Goal: Task Accomplishment & Management: Complete application form

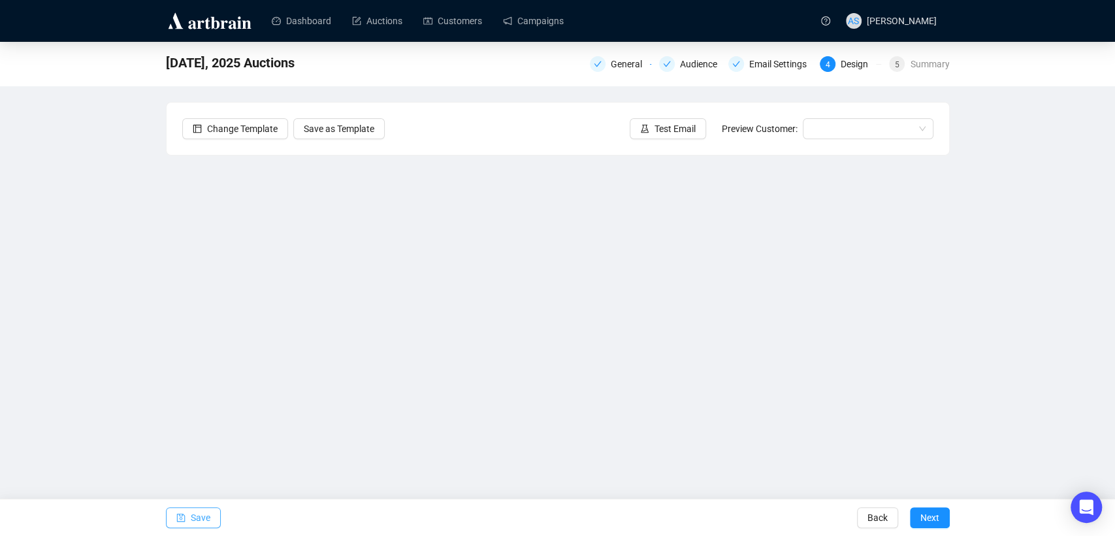
click at [196, 523] on span "Save" at bounding box center [201, 517] width 20 height 37
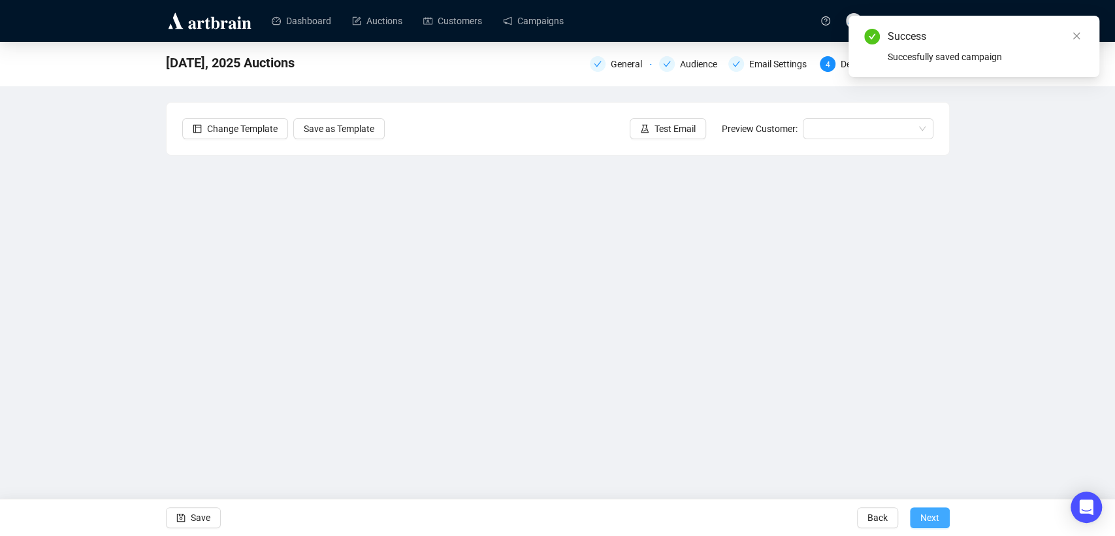
click at [921, 519] on span "Next" at bounding box center [930, 517] width 19 height 37
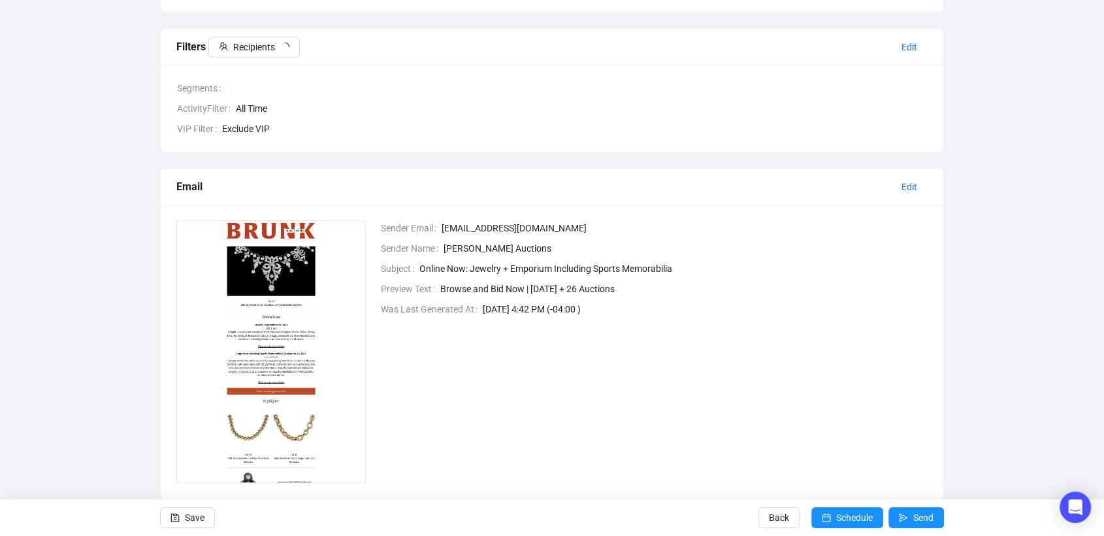
scroll to position [201, 0]
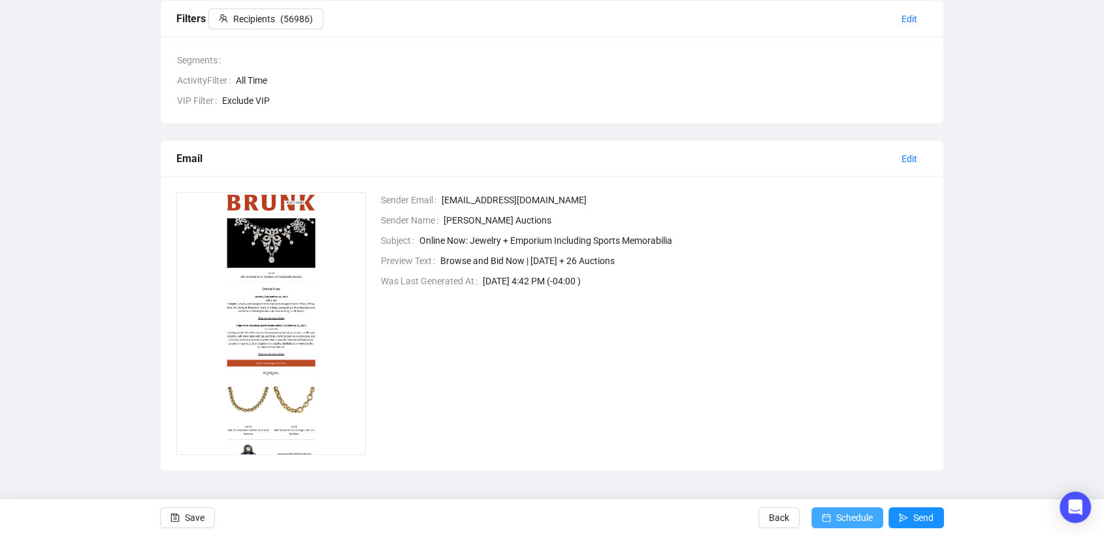
click at [840, 517] on span "Schedule" at bounding box center [854, 517] width 37 height 37
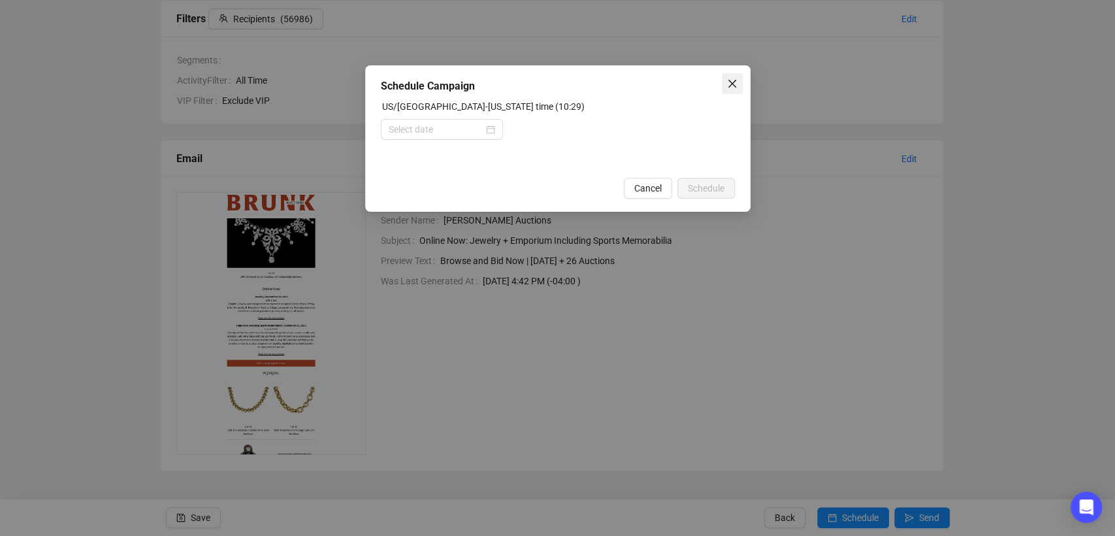
click at [730, 86] on icon "close" at bounding box center [732, 83] width 10 height 10
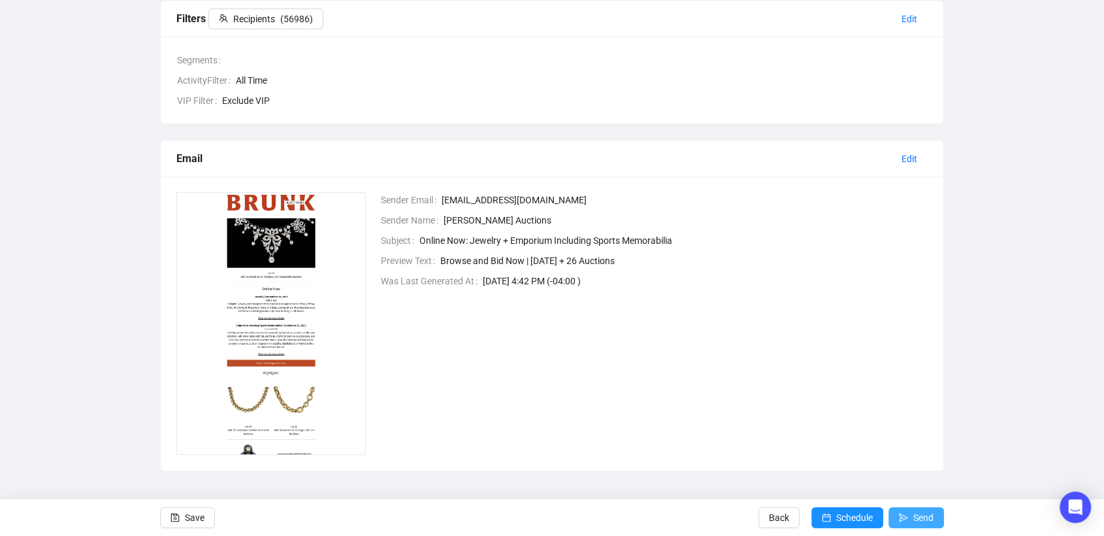
click at [913, 517] on span "Send" at bounding box center [923, 517] width 20 height 37
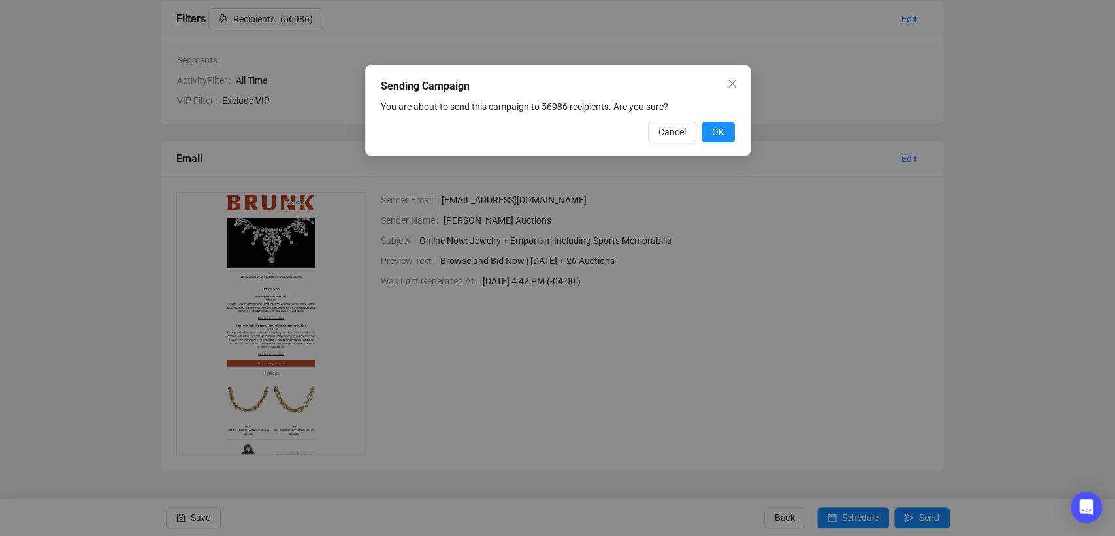
click at [726, 136] on button "OK" at bounding box center [718, 132] width 33 height 21
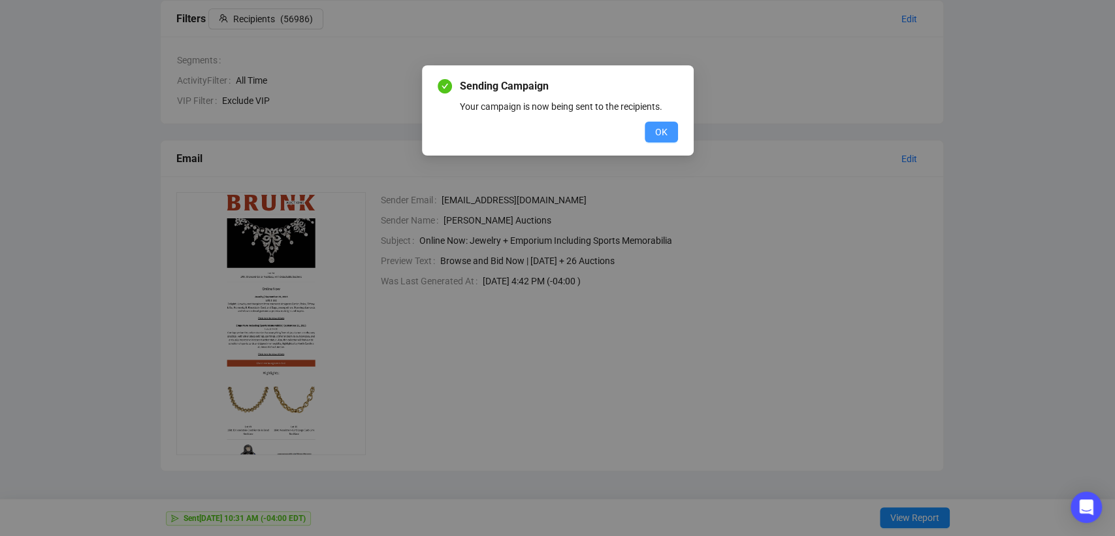
click at [666, 132] on span "OK" at bounding box center [661, 132] width 12 height 14
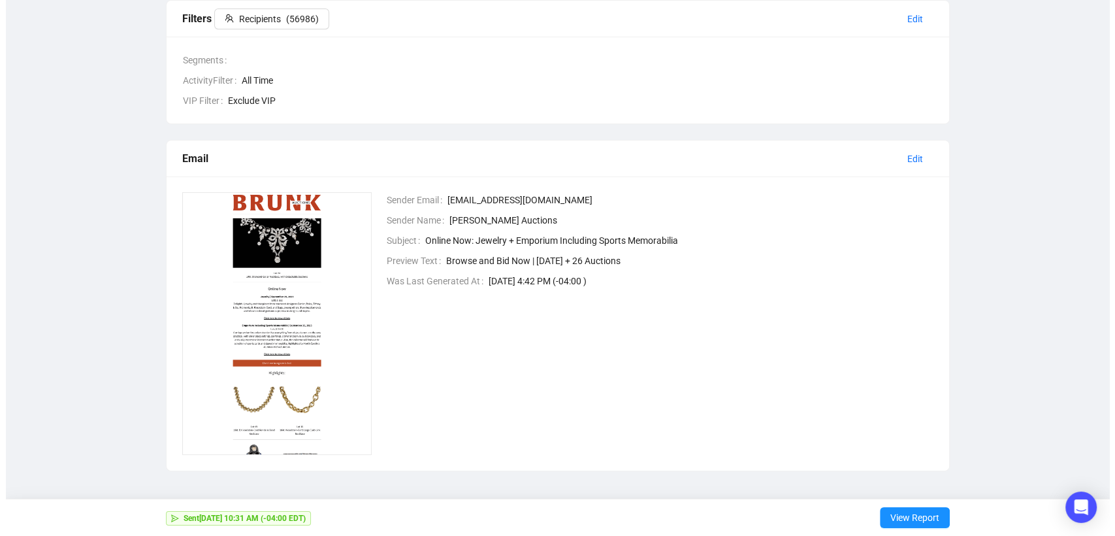
scroll to position [0, 0]
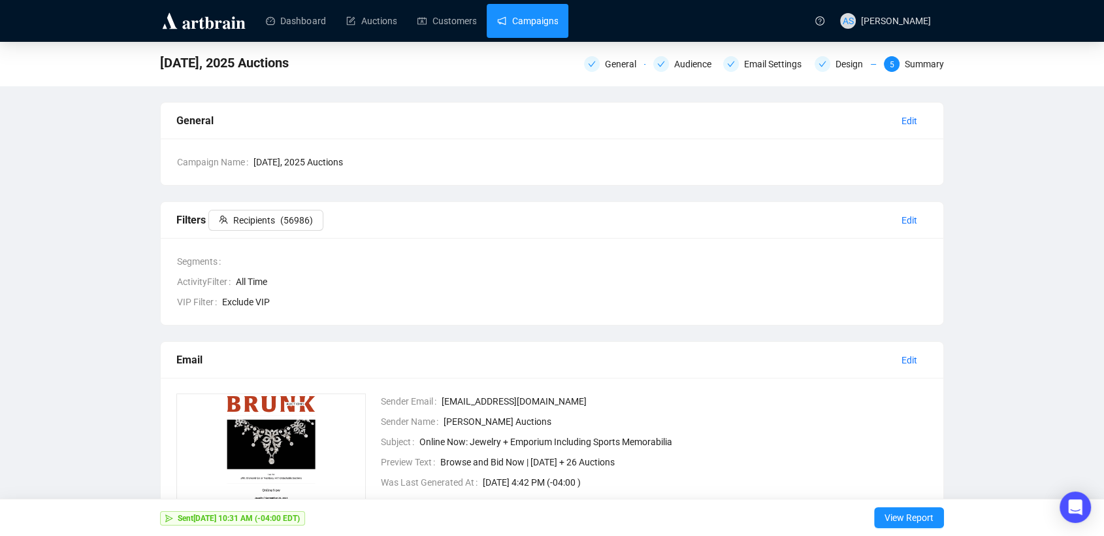
click at [536, 20] on link "Campaigns" at bounding box center [527, 21] width 61 height 34
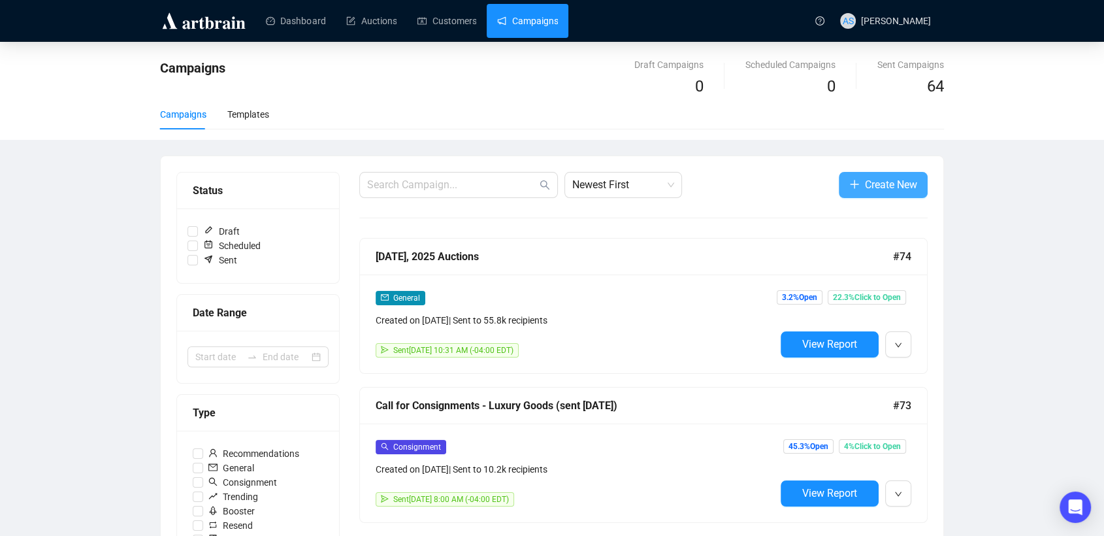
click at [878, 184] on span "Create New" at bounding box center [891, 184] width 52 height 16
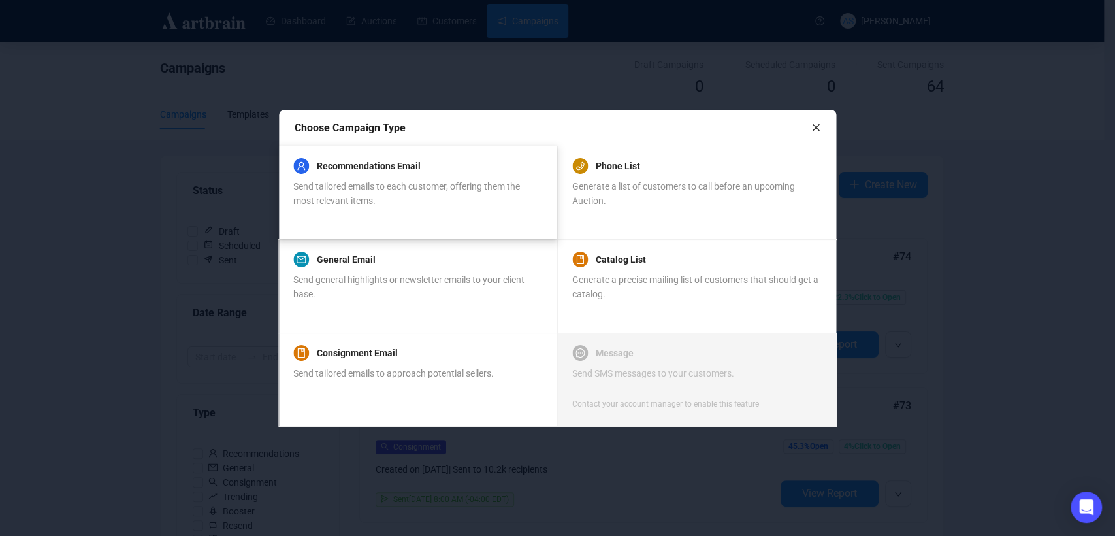
click at [429, 201] on div "Send tailored emails to each customer, offering them the most relevant items." at bounding box center [417, 193] width 248 height 29
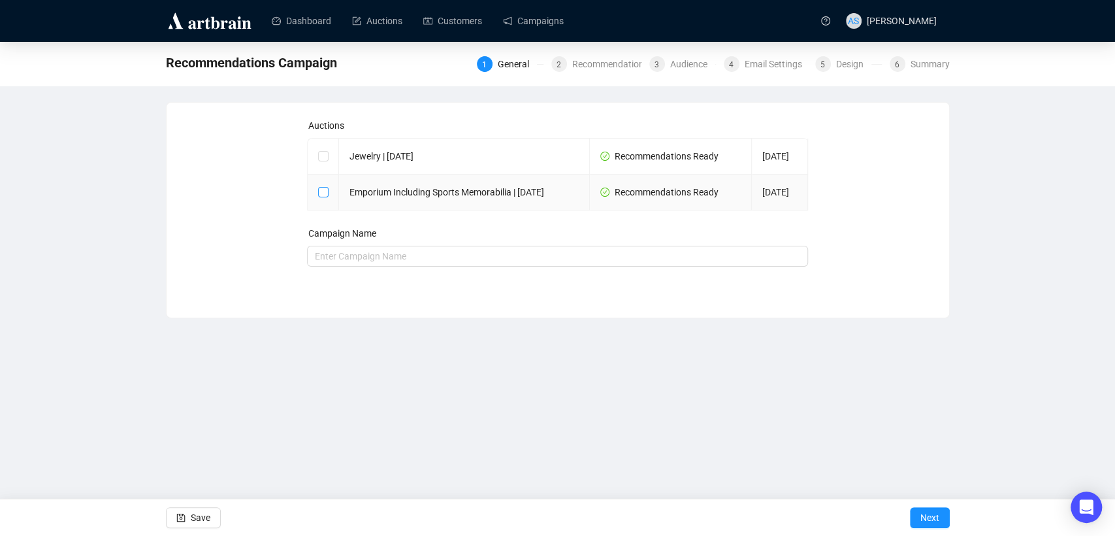
click at [325, 196] on input "checkbox" at bounding box center [322, 191] width 9 height 9
checkbox input "true"
type input "Emporium Including Sports Memorabilia | [DATE] Campaign"
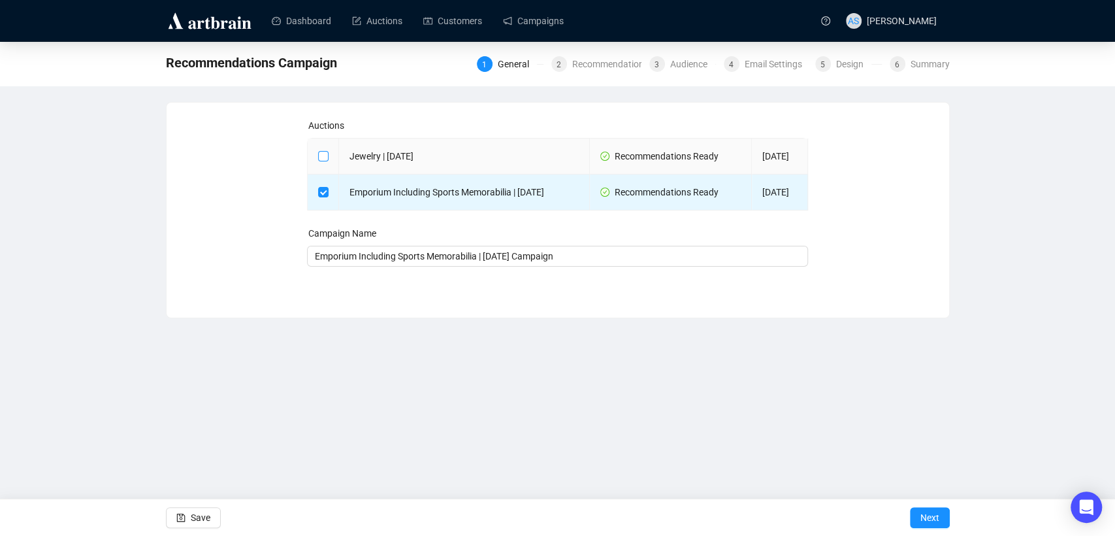
click at [322, 160] on input "checkbox" at bounding box center [322, 155] width 9 height 9
checkbox input "true"
type input "Emporium Including Sports Memorabilia | [DATE] and Jewelry | [DATE] Campaign"
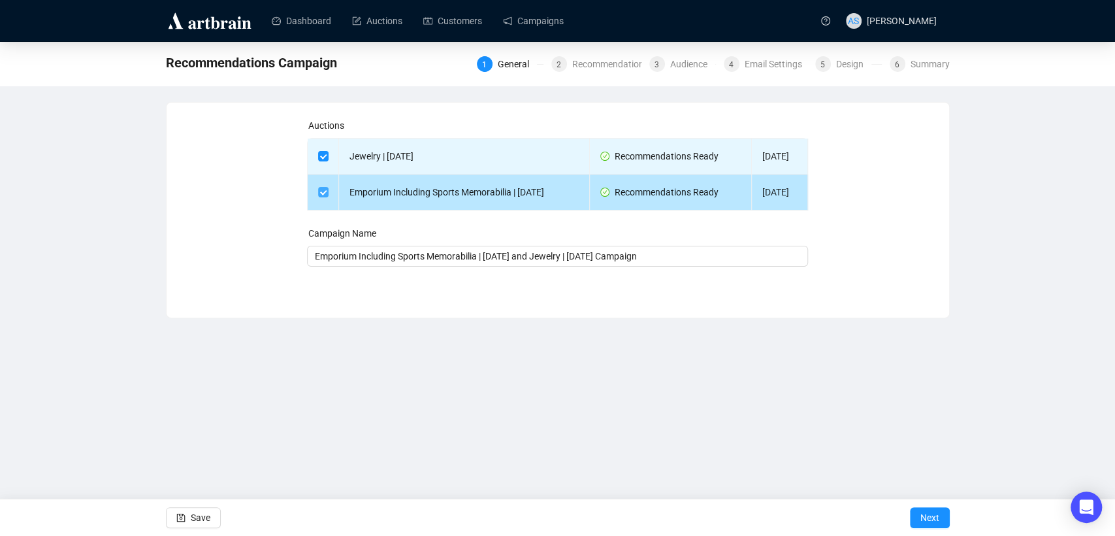
click at [325, 196] on input "checkbox" at bounding box center [322, 191] width 9 height 9
checkbox input "false"
type input "Jewelry | [DATE] Campaign"
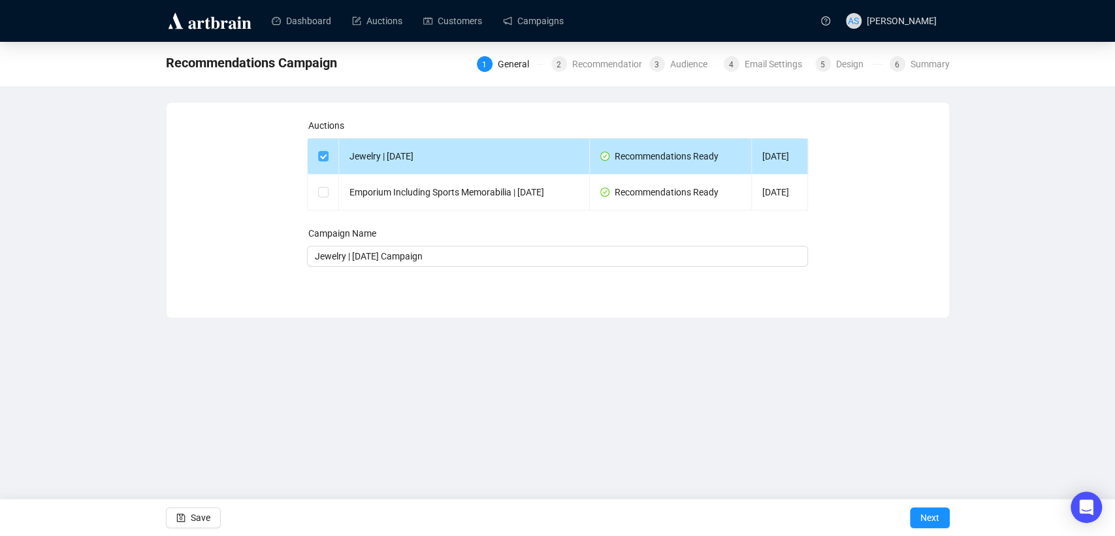
click at [319, 160] on input "checkbox" at bounding box center [322, 155] width 9 height 9
checkbox input "false"
type input "Campaign"
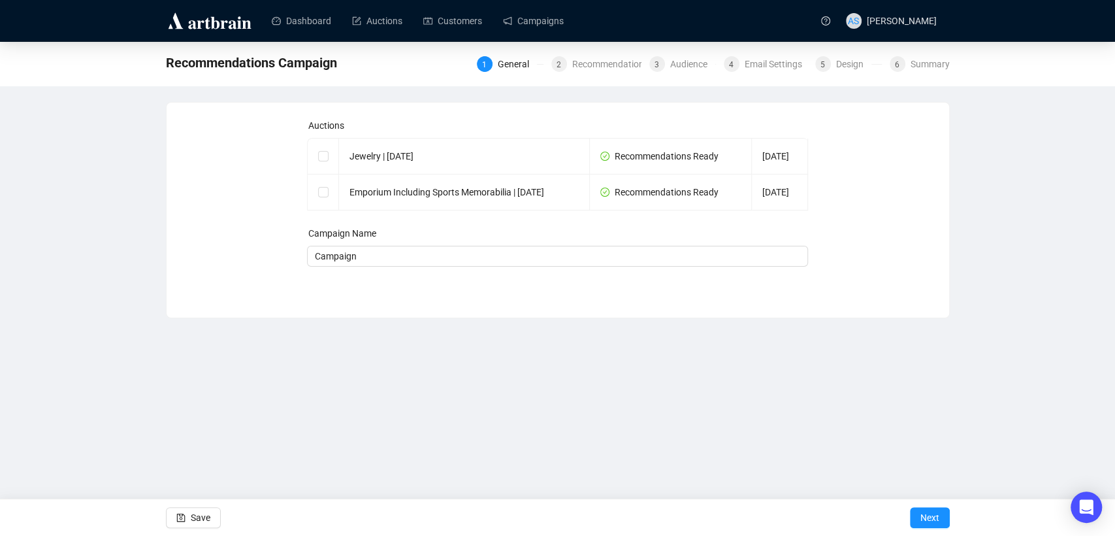
click at [594, 456] on div "Dashboard Auctions Customers Campaigns AS [PERSON_NAME] Recommendations Campaig…" at bounding box center [557, 268] width 1115 height 536
